Goal: Obtain resource: Download file/media

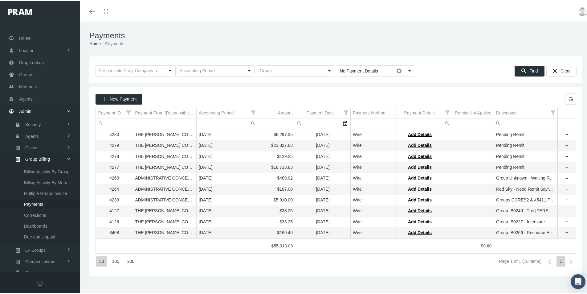
scroll to position [75, 0]
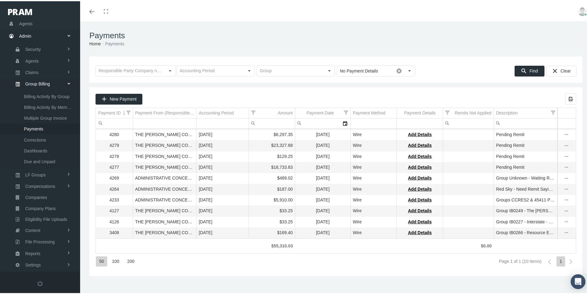
click at [228, 258] on div "50 100 200 Page 1 of 1 (10 items) 1" at bounding box center [336, 260] width 481 height 17
click at [35, 218] on span "Eligibility File Uploads" at bounding box center [46, 218] width 42 height 10
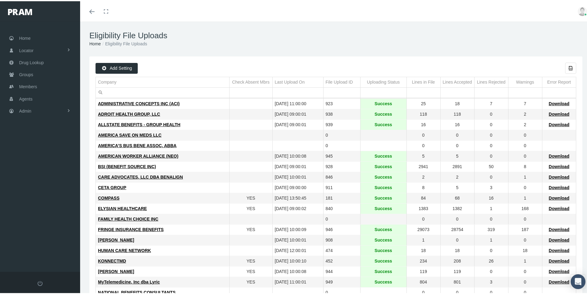
scroll to position [123, 0]
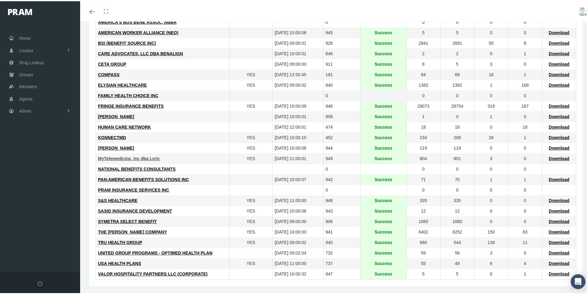
click at [122, 157] on span "MyTelemedicine, Inc dba Lyric" at bounding box center [129, 157] width 62 height 5
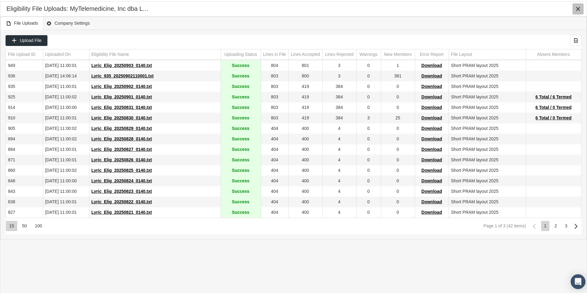
click at [576, 7] on icon "Close" at bounding box center [578, 8] width 6 height 6
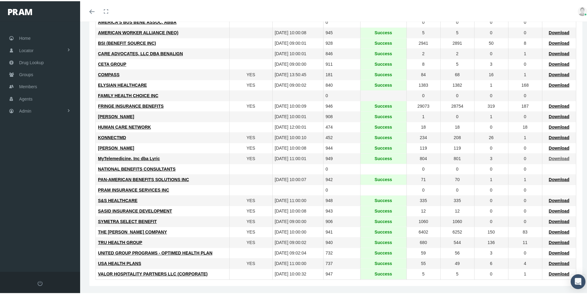
click at [552, 158] on span "Download" at bounding box center [559, 157] width 21 height 5
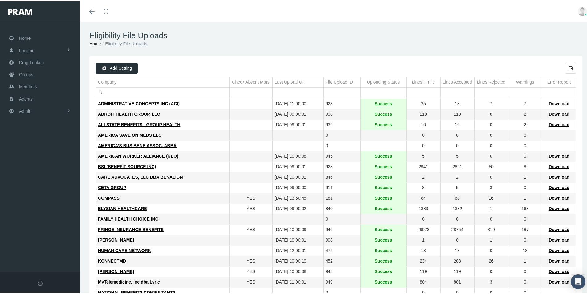
click at [205, 39] on ol "Home Eligibility File Uploads" at bounding box center [335, 42] width 493 height 7
